Goal: Check status

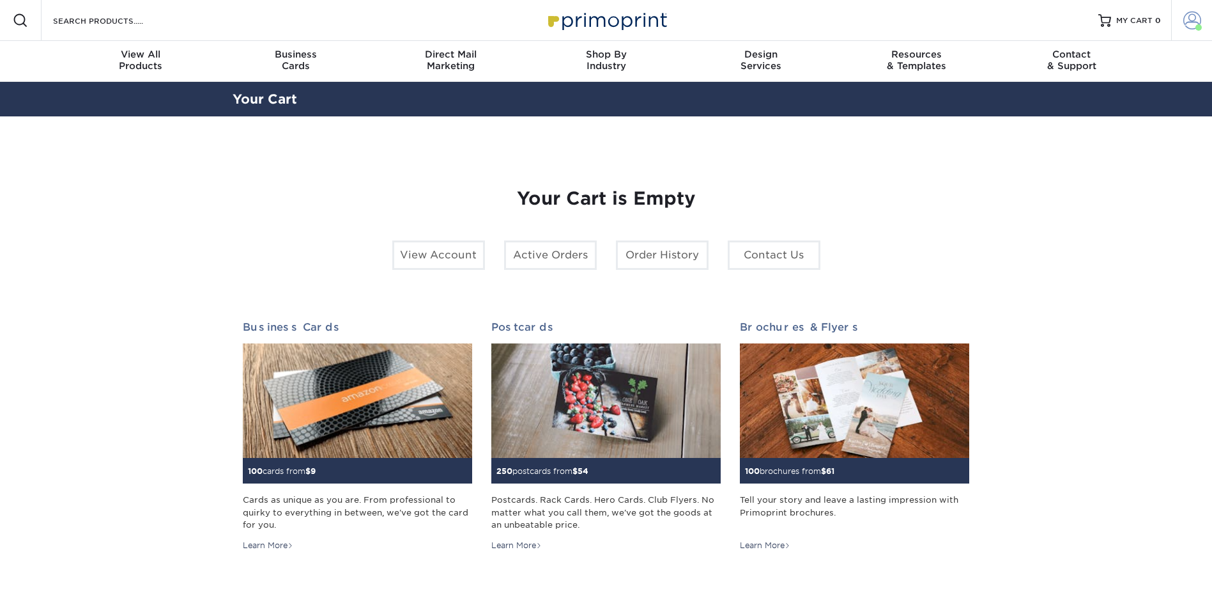
click at [1191, 22] on span at bounding box center [1193, 21] width 18 height 18
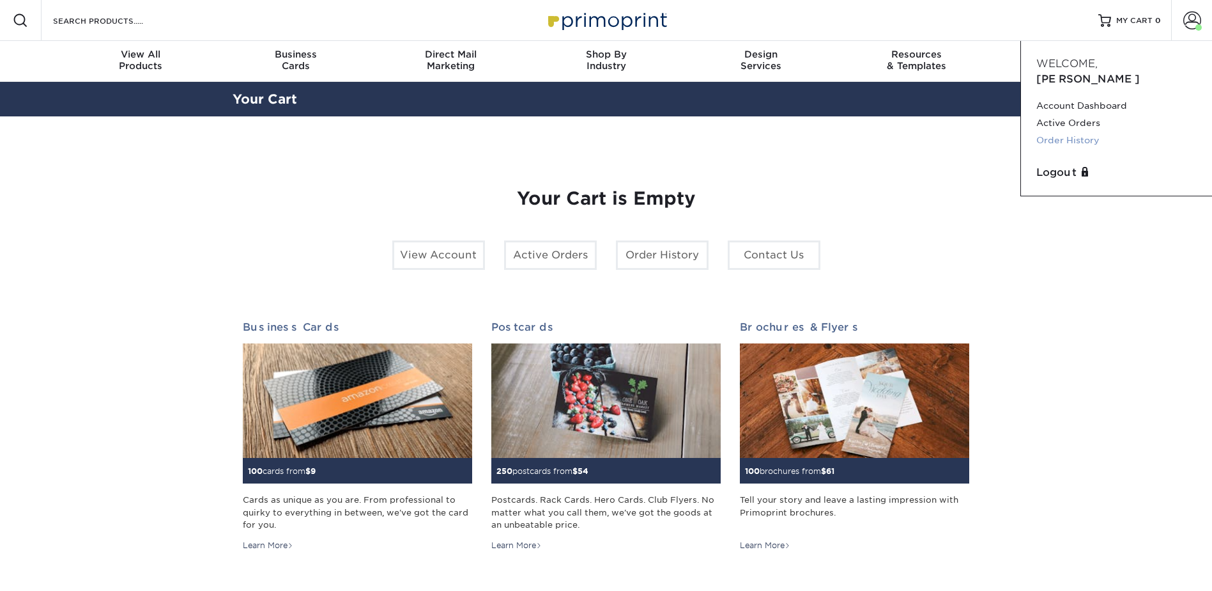
click at [1068, 132] on link "Order History" at bounding box center [1117, 140] width 160 height 17
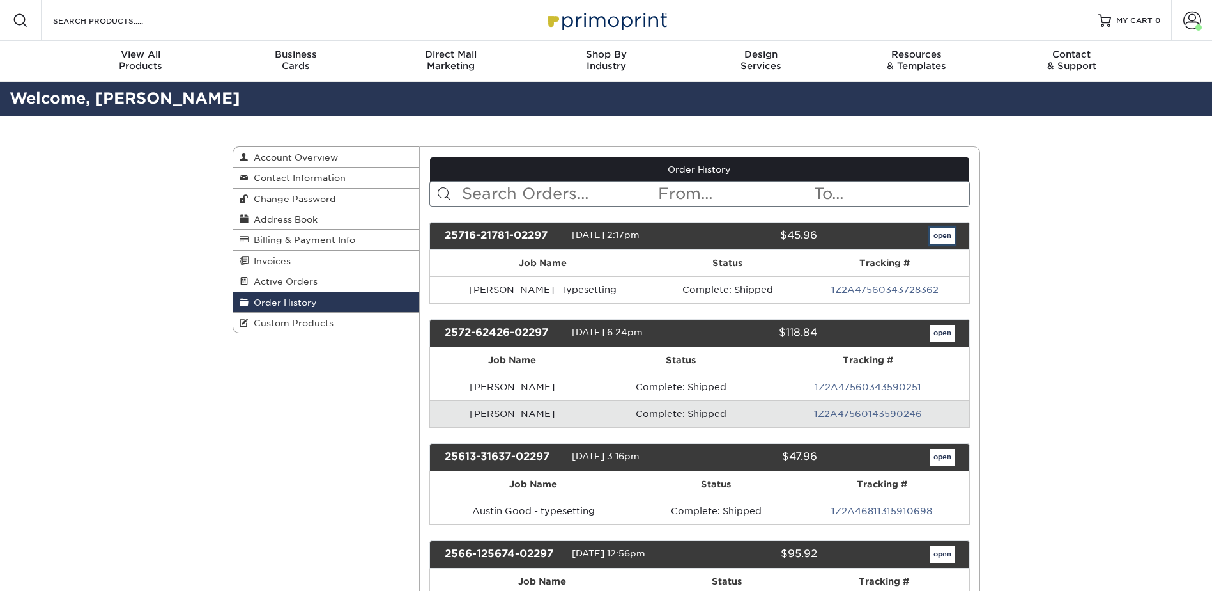
click at [937, 237] on link "open" at bounding box center [943, 236] width 24 height 17
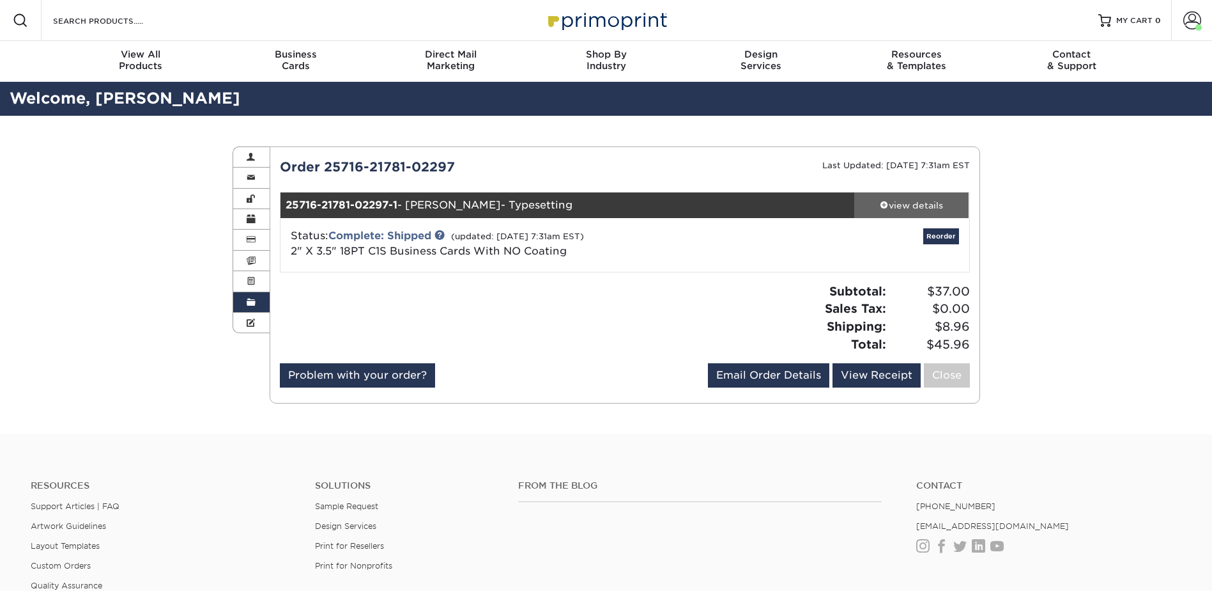
click at [915, 210] on div "view details" at bounding box center [911, 205] width 115 height 13
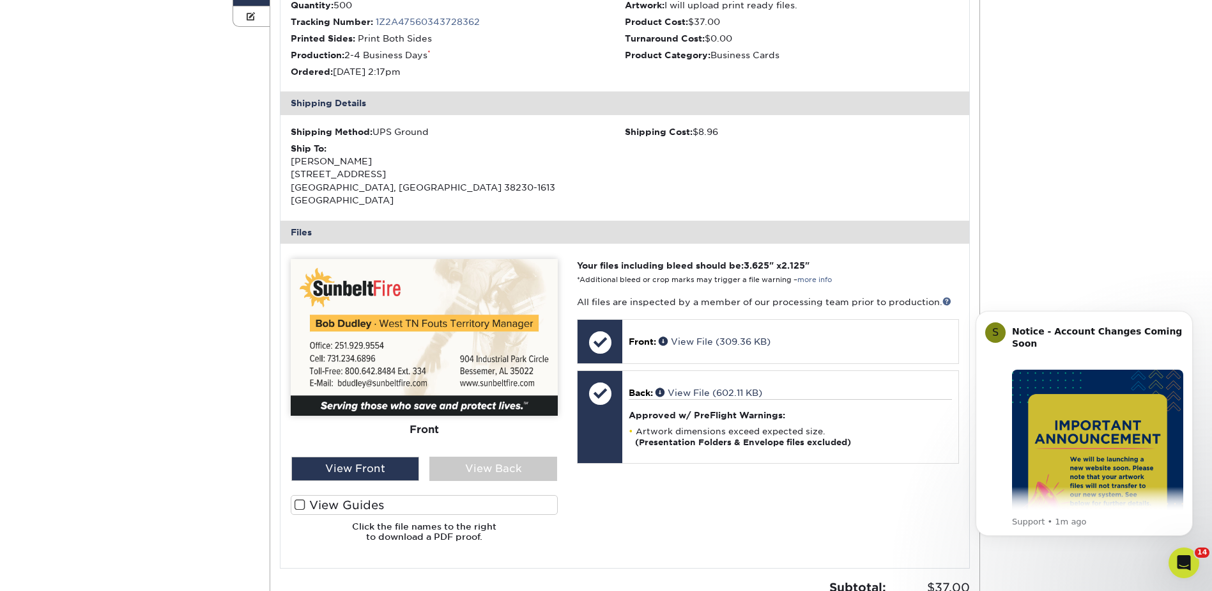
scroll to position [320, 0]
